Goal: Information Seeking & Learning: Learn about a topic

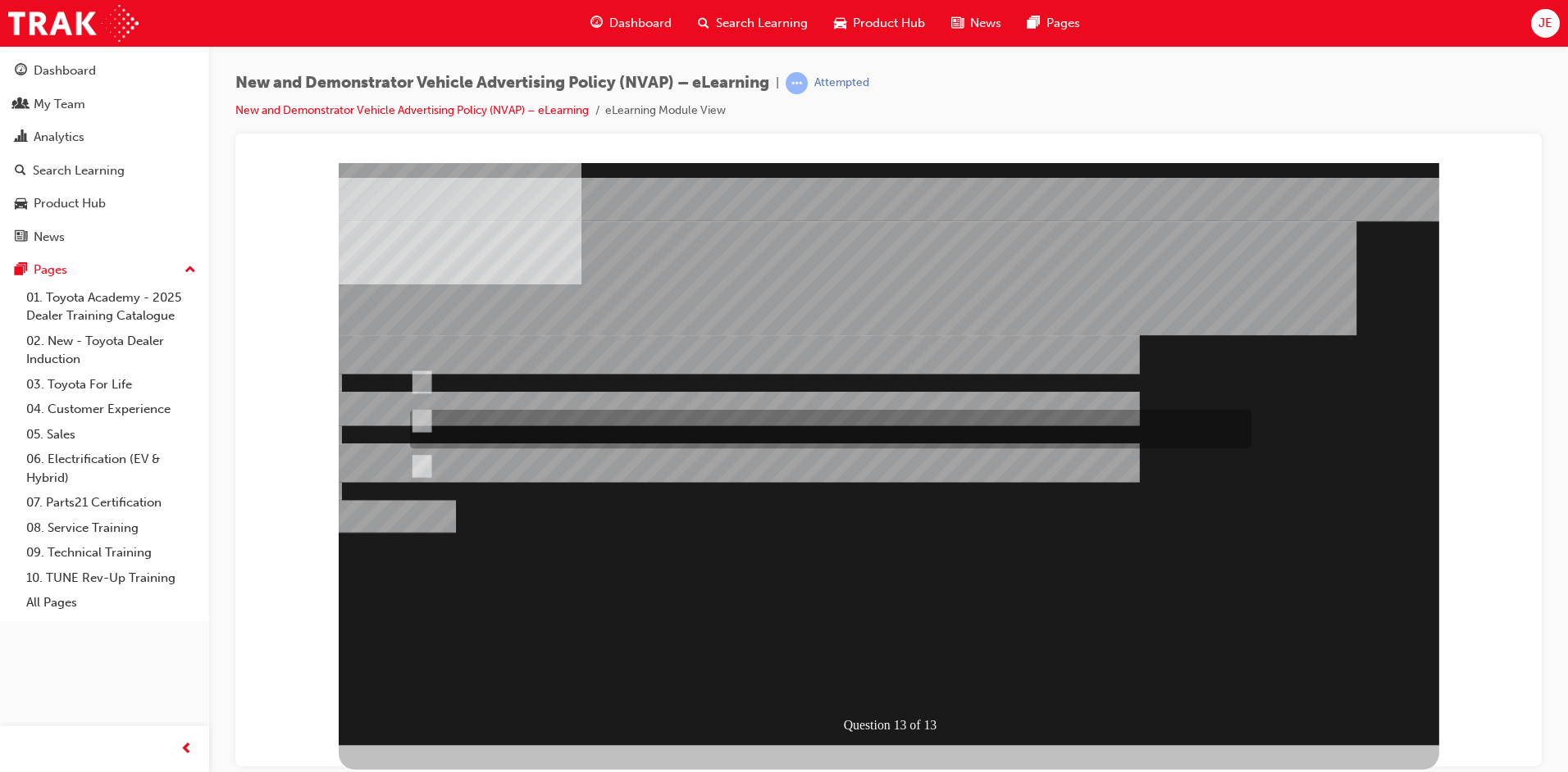
radio input "true"
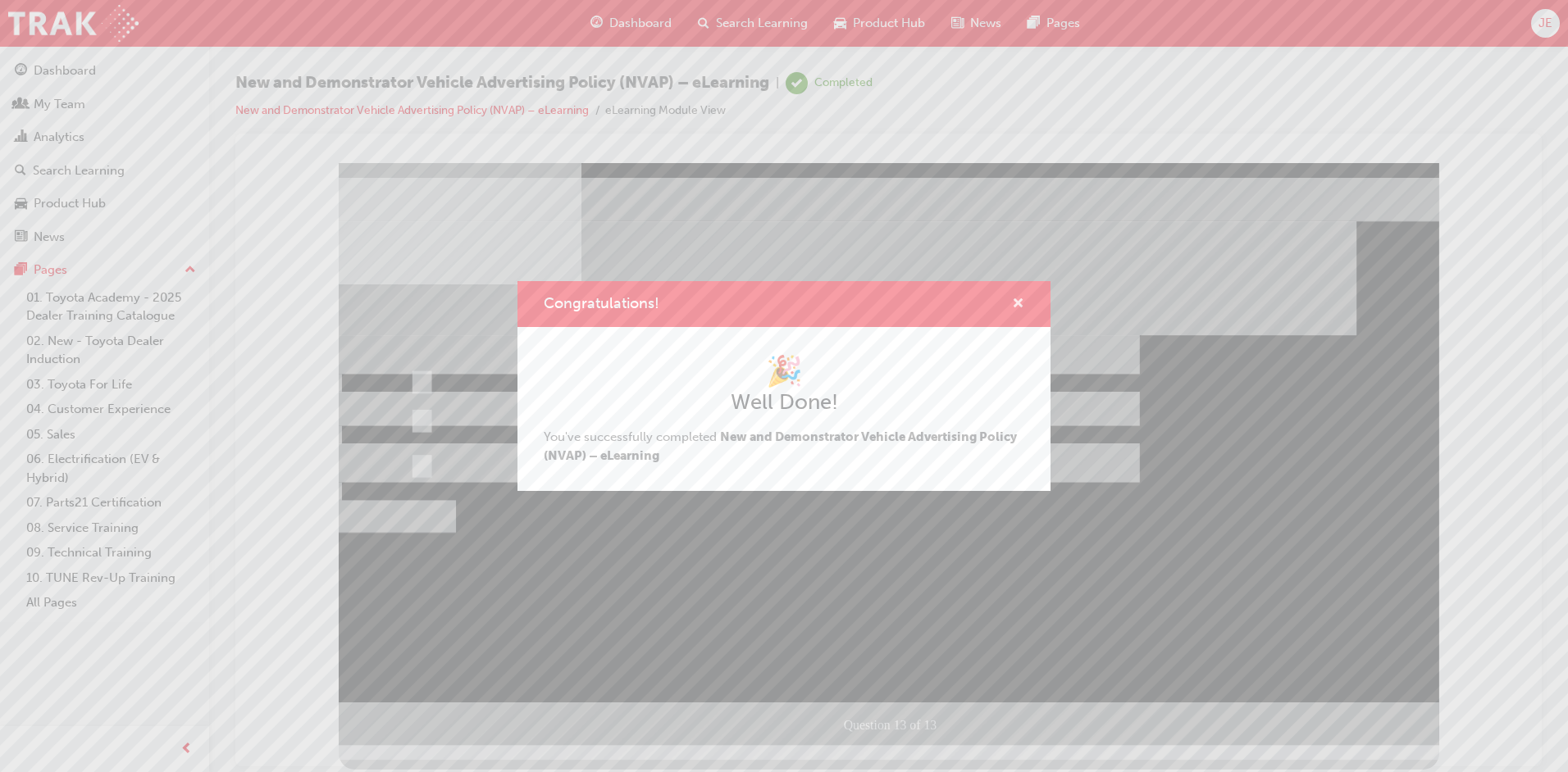
click at [1020, 300] on span "cross-icon" at bounding box center [1019, 305] width 12 height 15
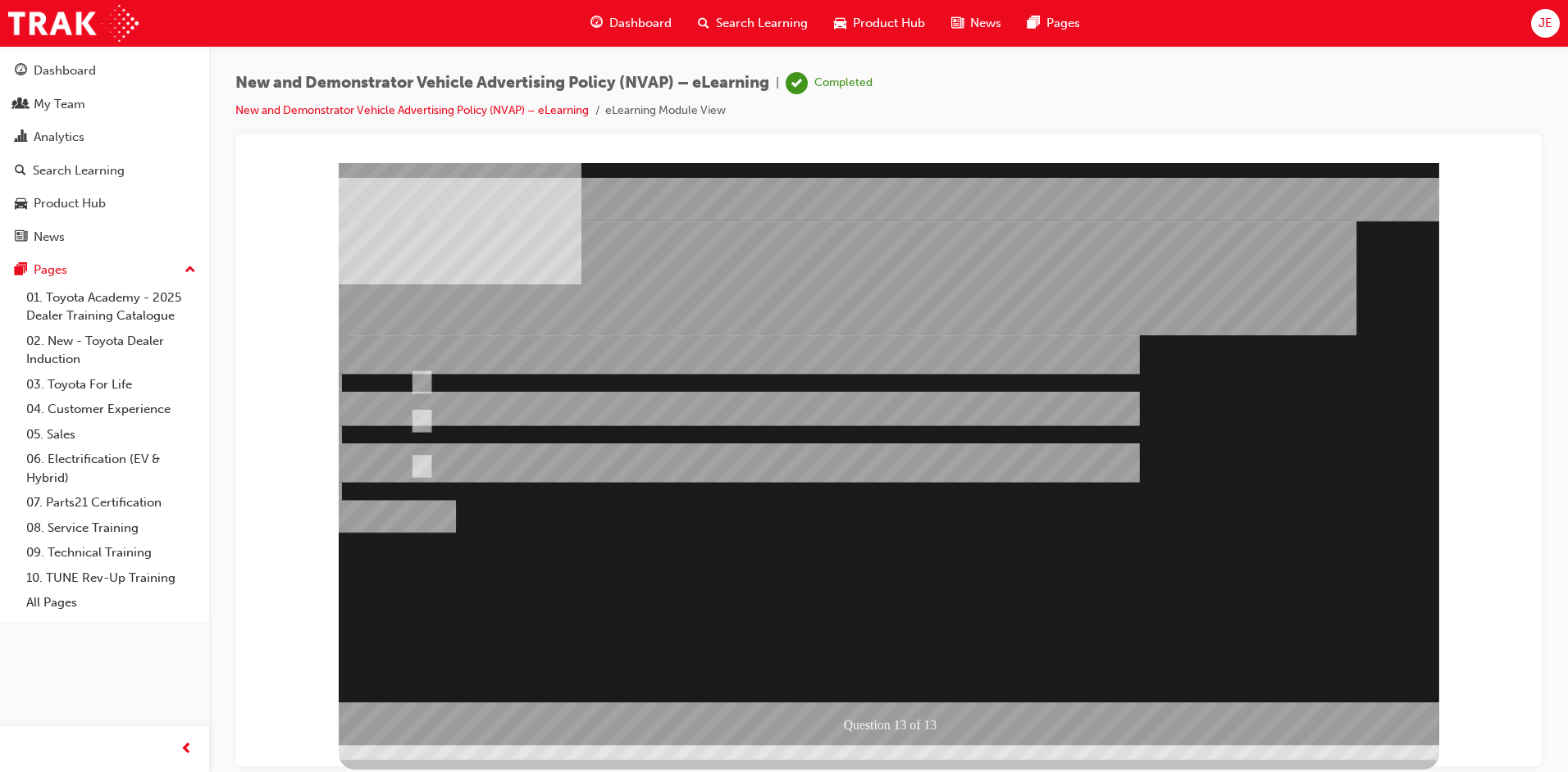
click at [767, 24] on span "Search Learning" at bounding box center [762, 23] width 92 height 19
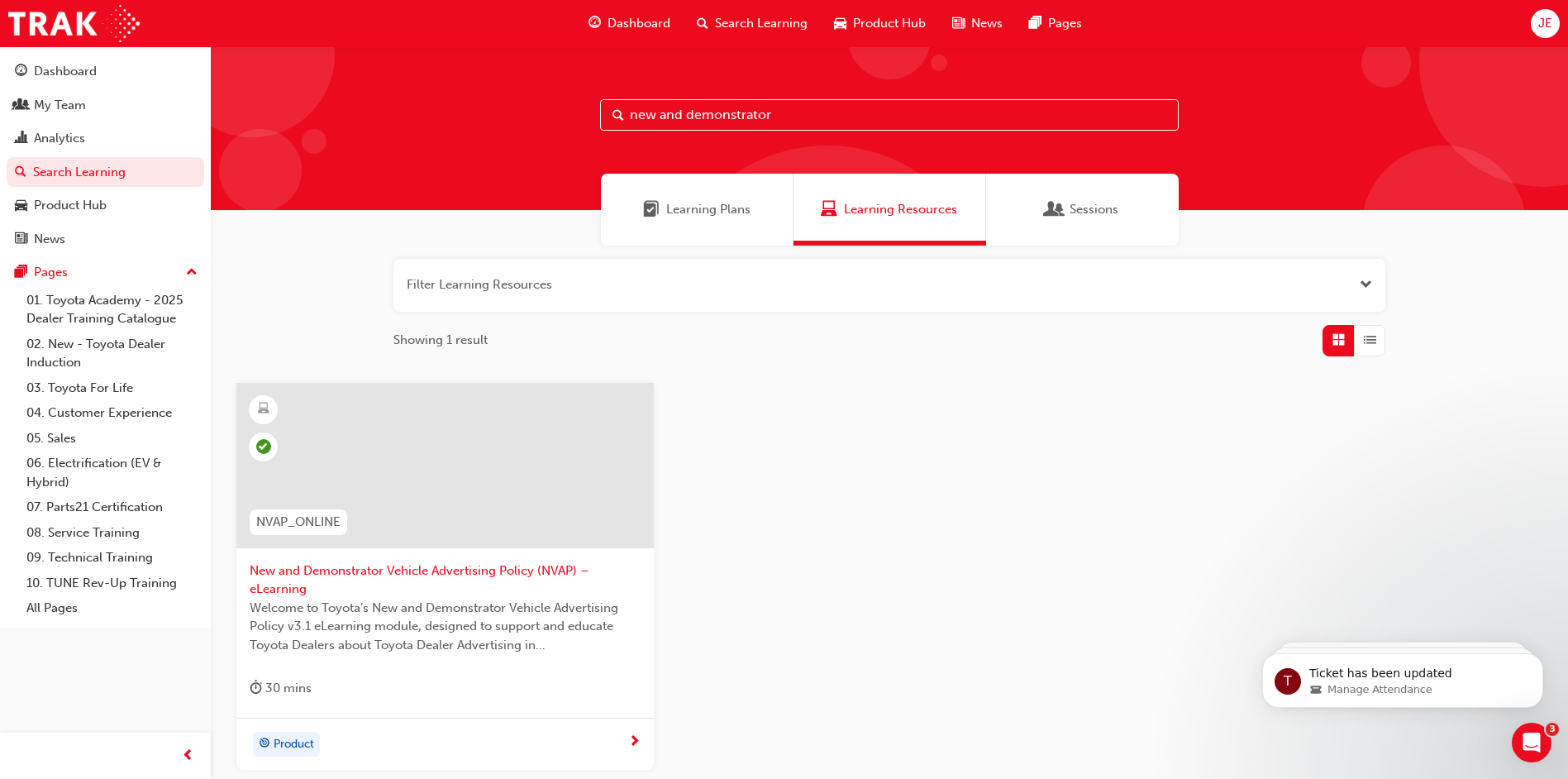
click at [510, 569] on span "New and Demonstrator Vehicle Advertising Policy (NVAP) – eLearning" at bounding box center [445, 579] width 391 height 37
